Goal: Task Accomplishment & Management: Use online tool/utility

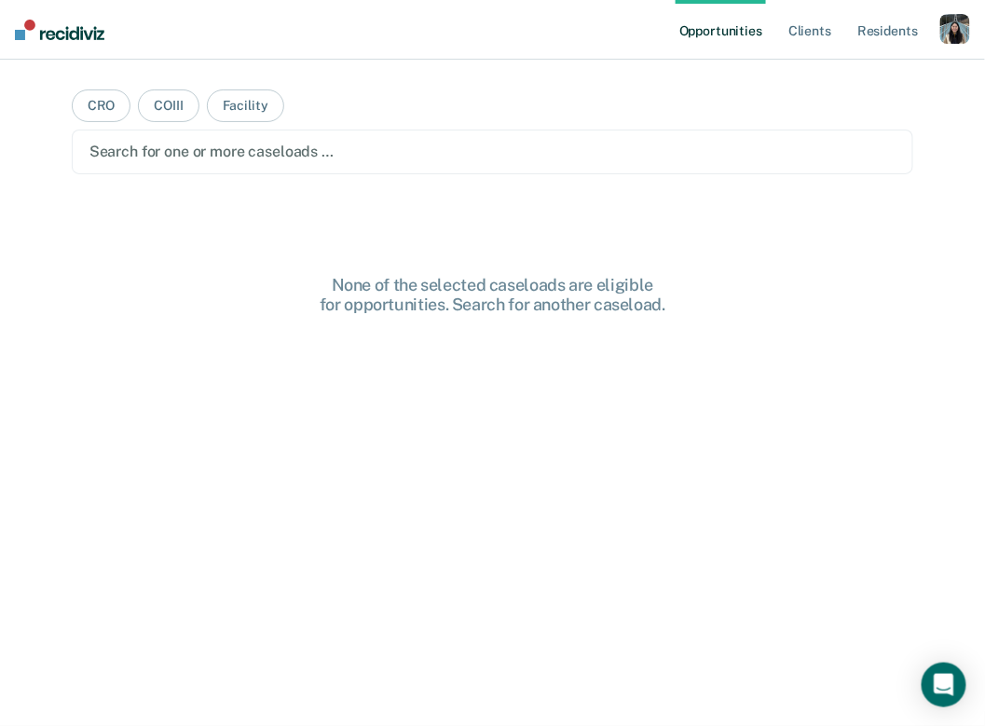
click at [964, 23] on div "button" at bounding box center [955, 29] width 30 height 30
click at [827, 74] on link "Profile" at bounding box center [880, 76] width 150 height 16
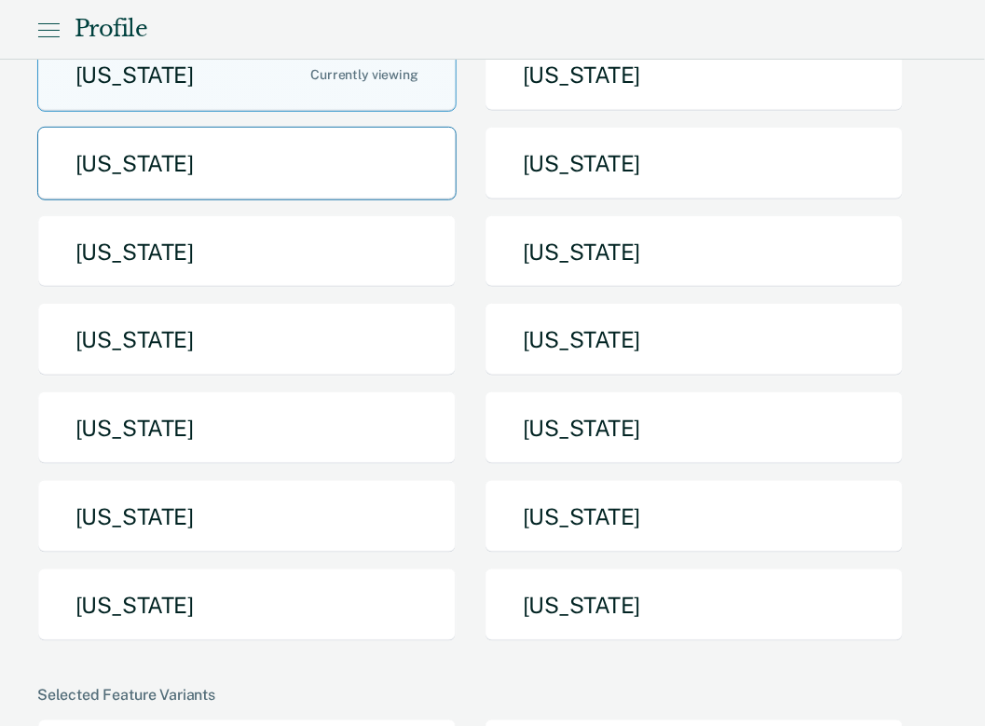
scroll to position [219, 0]
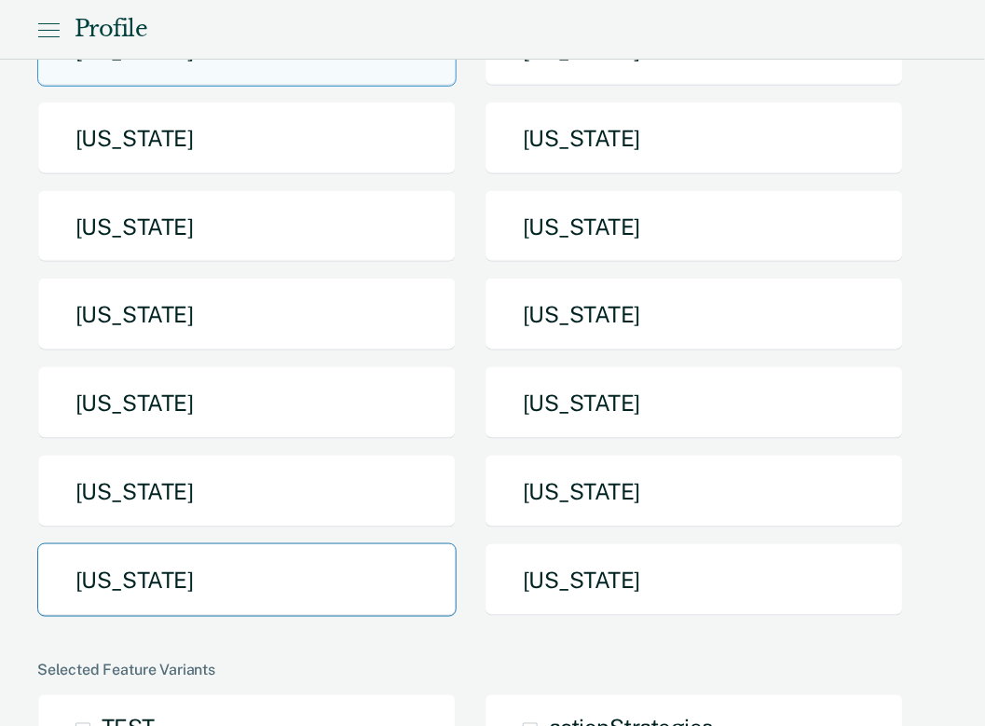
click at [248, 589] on button "[US_STATE]" at bounding box center [246, 580] width 419 height 74
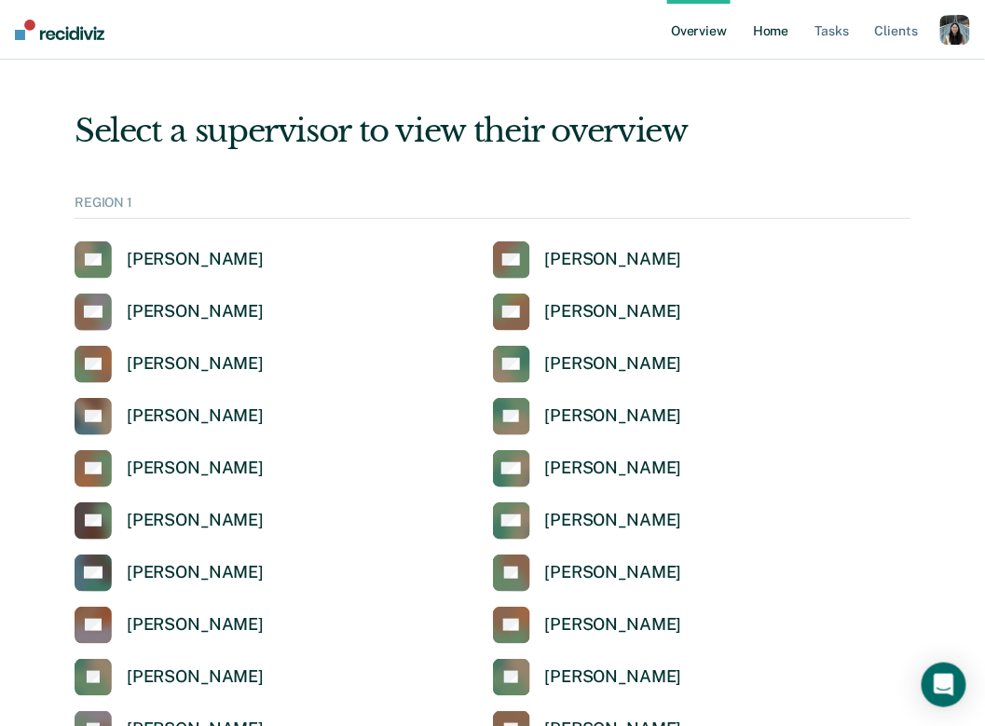
click at [755, 30] on link "Home" at bounding box center [770, 30] width 43 height 60
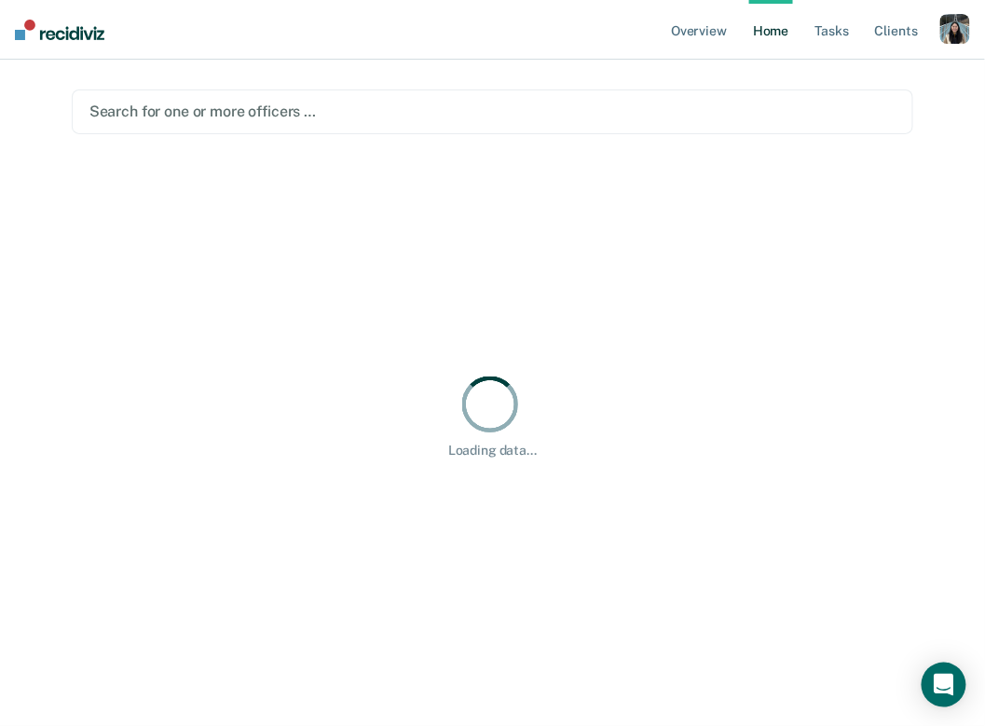
click at [371, 120] on div at bounding box center [492, 111] width 806 height 21
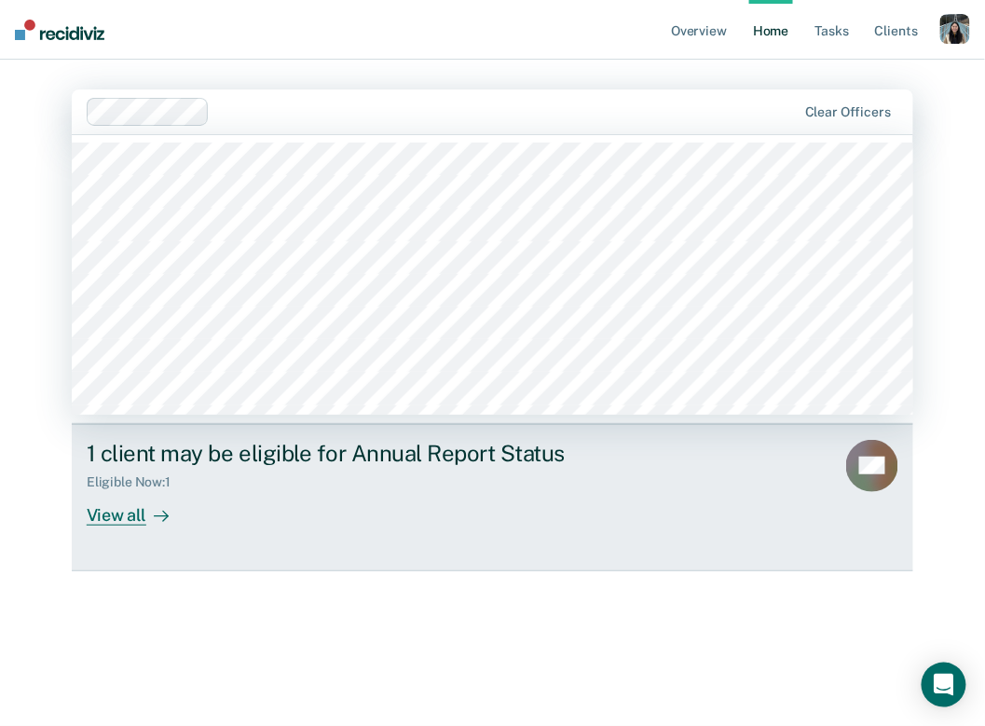
click at [136, 432] on link "1 client may be eligible for Annual Report Status Eligible Now : 1 View all OG" at bounding box center [492, 497] width 841 height 147
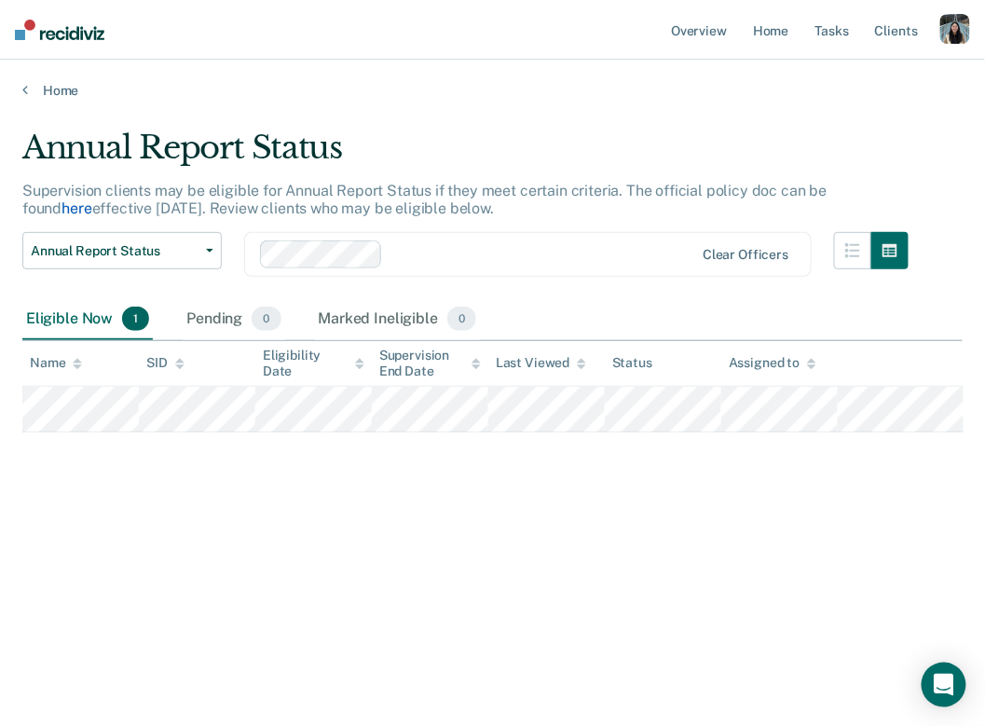
click at [91, 199] on link "here" at bounding box center [76, 208] width 30 height 18
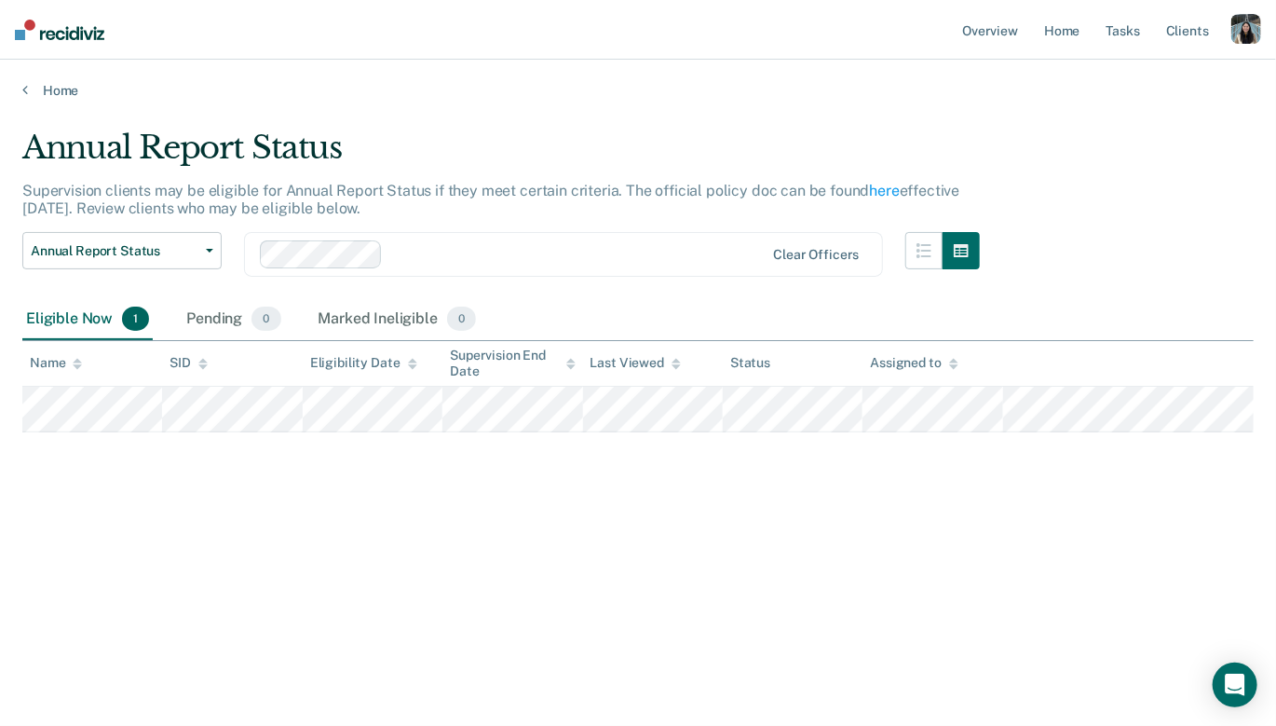
click at [60, 100] on main "Annual Report Status Supervision clients may be eligible for Annual Report Stat…" at bounding box center [638, 409] width 1276 height 621
click at [59, 88] on link "Home" at bounding box center [638, 90] width 1232 height 17
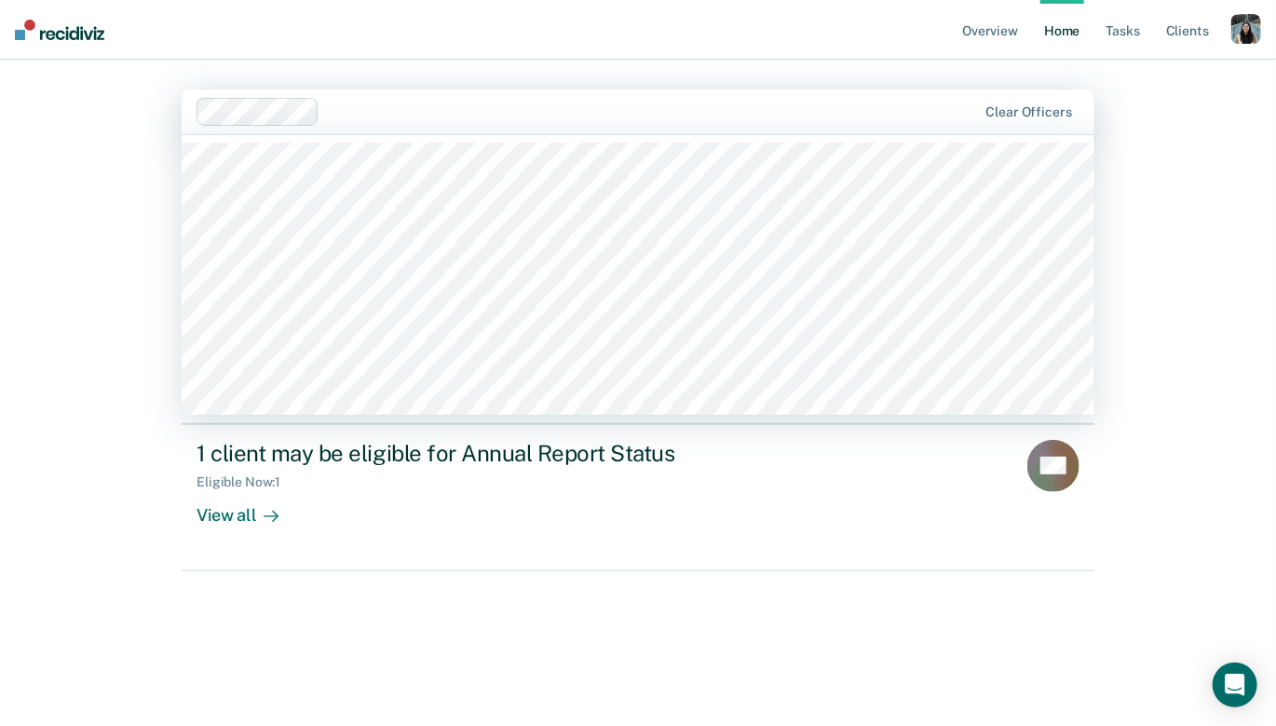
click at [404, 116] on div at bounding box center [652, 111] width 650 height 21
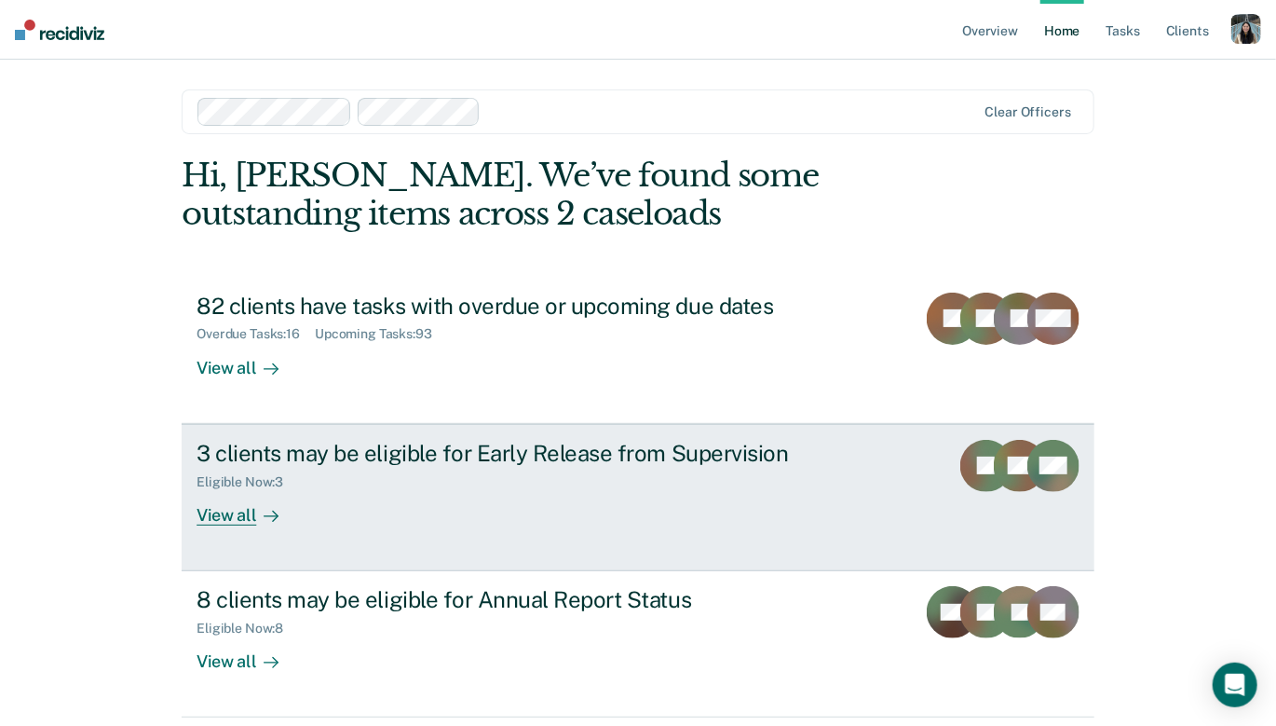
click at [351, 490] on div "3 clients may be eligible for Early Release from Supervision Eligible Now : 3 V…" at bounding box center [546, 483] width 699 height 86
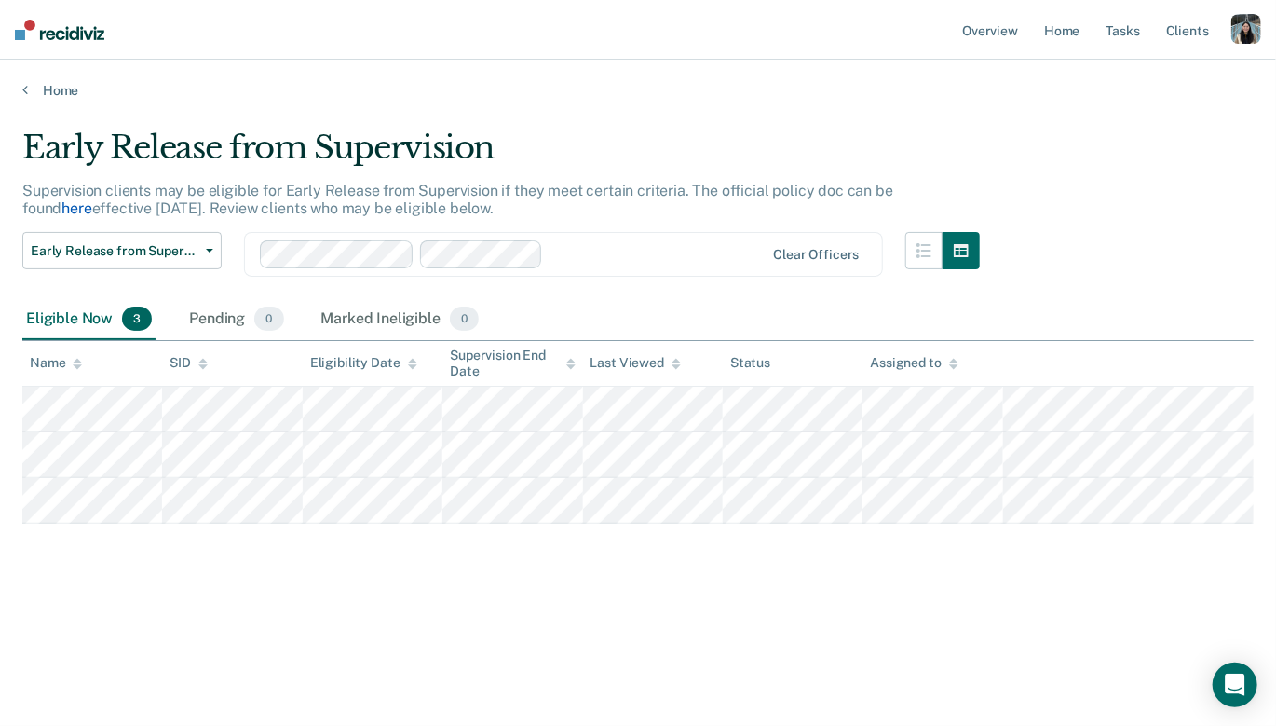
click at [91, 199] on link "here" at bounding box center [76, 208] width 30 height 18
click at [79, 82] on link "Home" at bounding box center [638, 90] width 1232 height 17
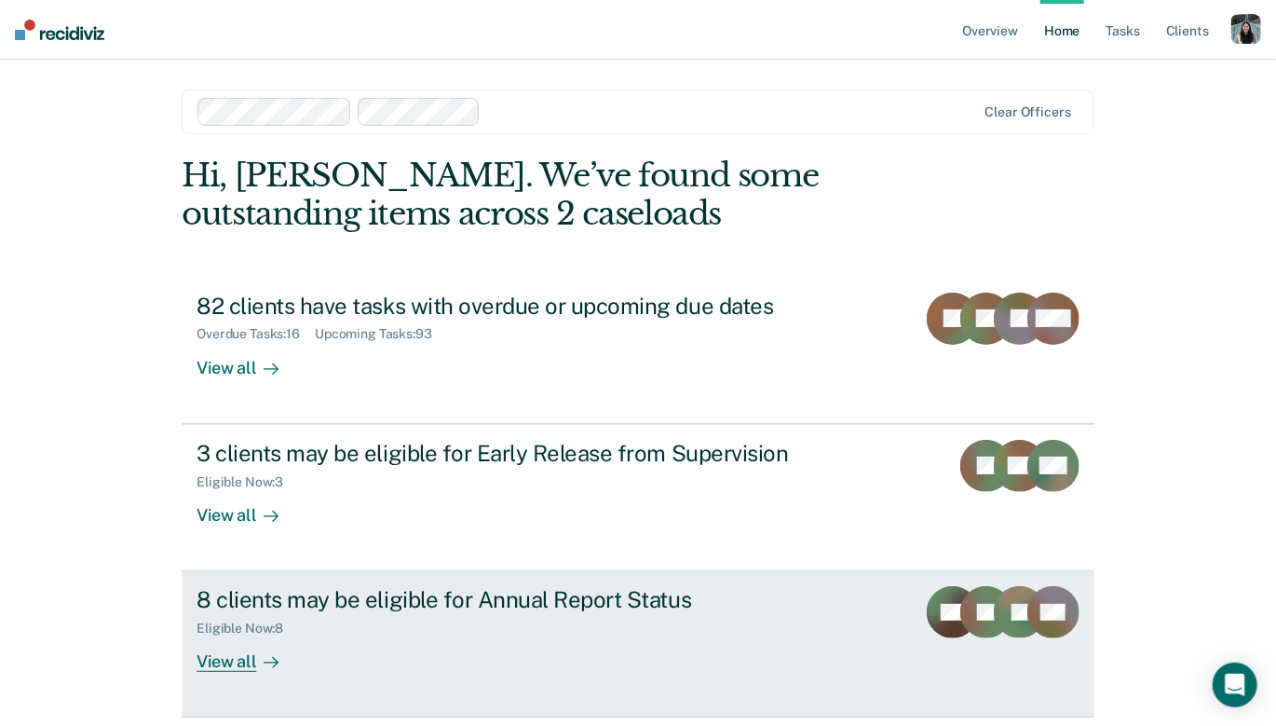
click at [390, 593] on div "8 clients may be eligible for Annual Report Status" at bounding box center [524, 599] width 654 height 27
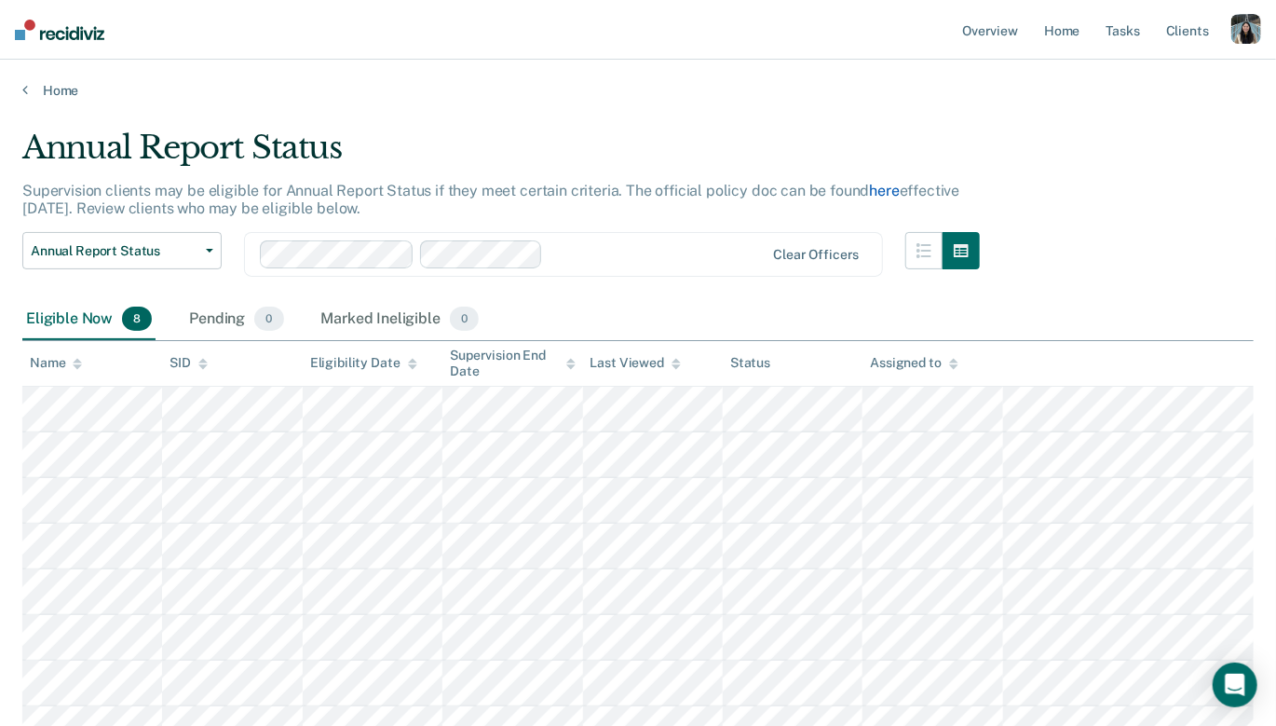
click at [887, 192] on link "here" at bounding box center [885, 191] width 30 height 18
